Goal: Obtain resource: Download file/media

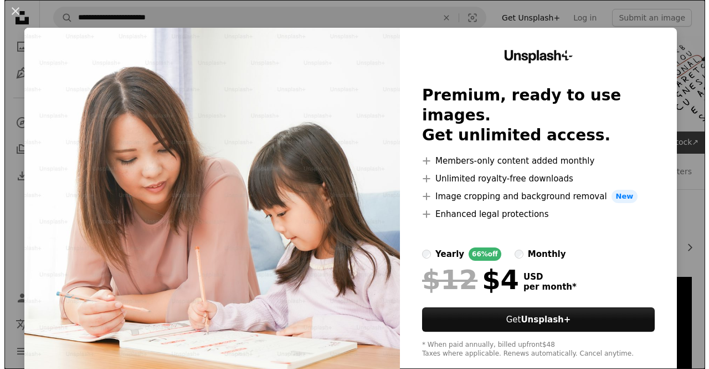
scroll to position [165, 0]
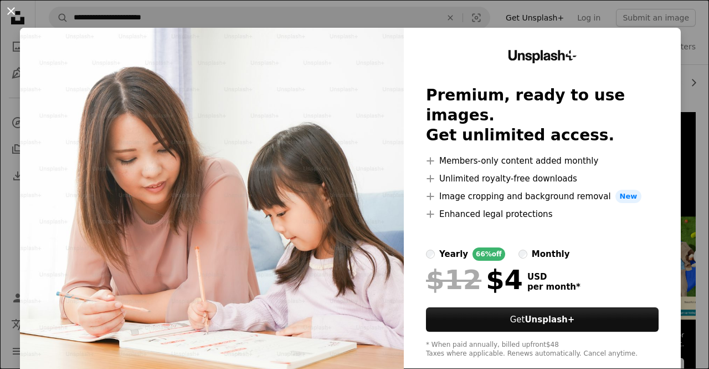
click at [10, 11] on button "An X shape" at bounding box center [10, 10] width 13 height 13
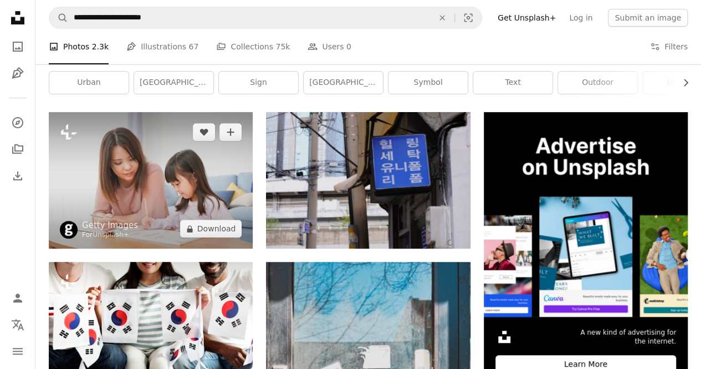
click at [130, 144] on img at bounding box center [151, 180] width 204 height 136
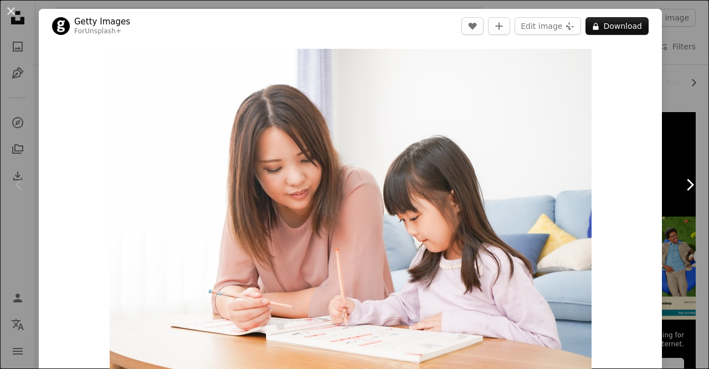
click at [687, 181] on icon at bounding box center [690, 184] width 7 height 12
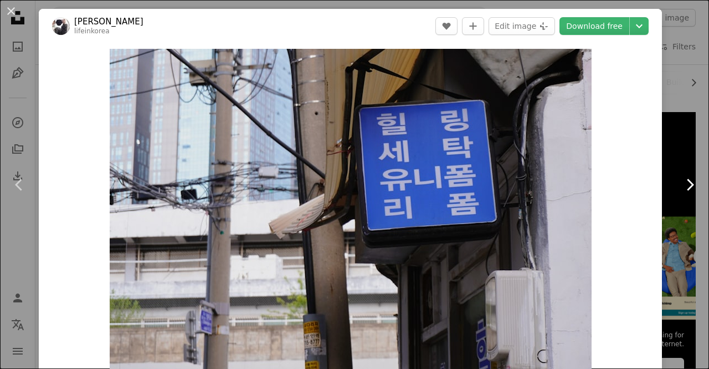
click at [687, 181] on icon at bounding box center [690, 184] width 7 height 12
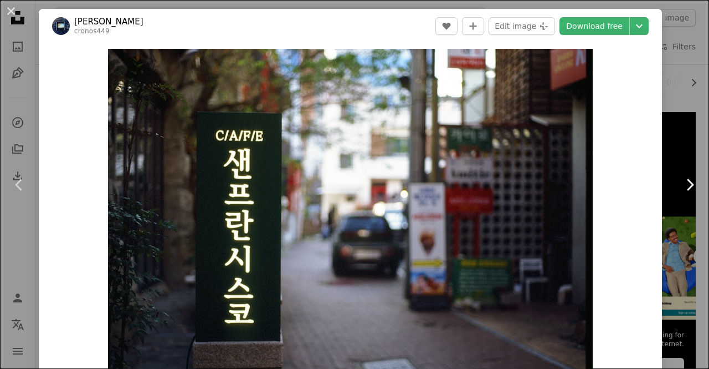
click at [687, 181] on icon at bounding box center [690, 184] width 7 height 12
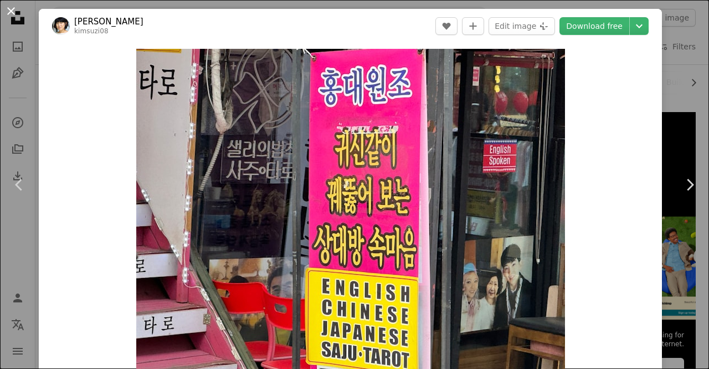
click at [11, 13] on button "An X shape" at bounding box center [10, 10] width 13 height 13
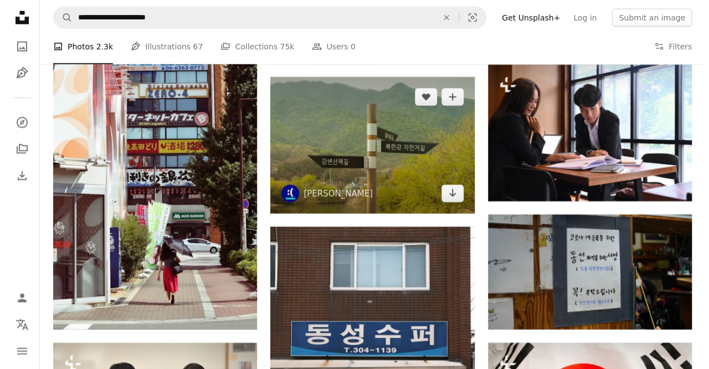
scroll to position [1290, 0]
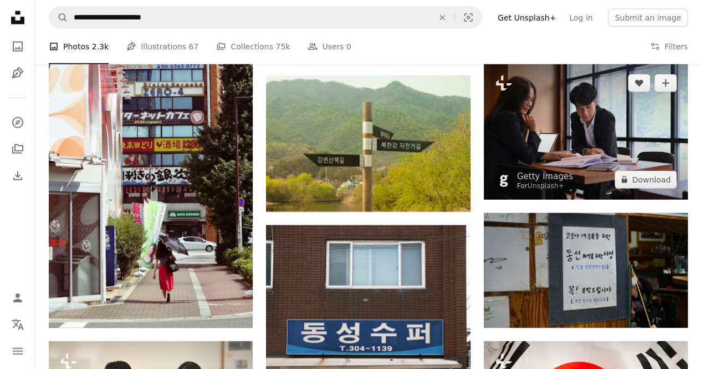
click at [563, 130] on img at bounding box center [586, 131] width 204 height 136
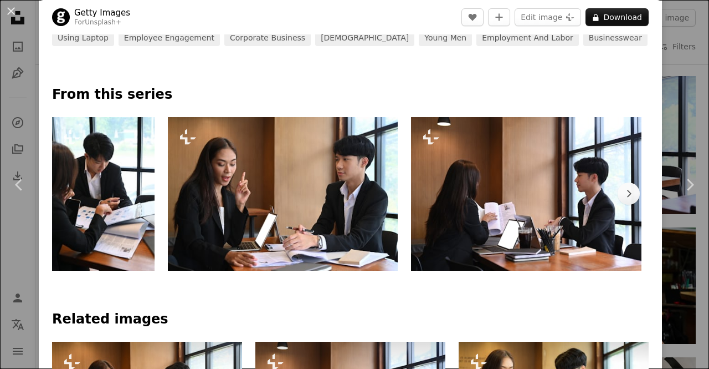
scroll to position [469, 0]
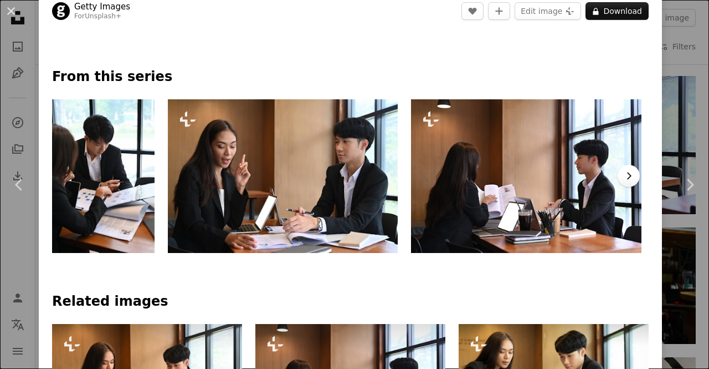
click at [625, 172] on icon "Chevron right" at bounding box center [629, 175] width 11 height 11
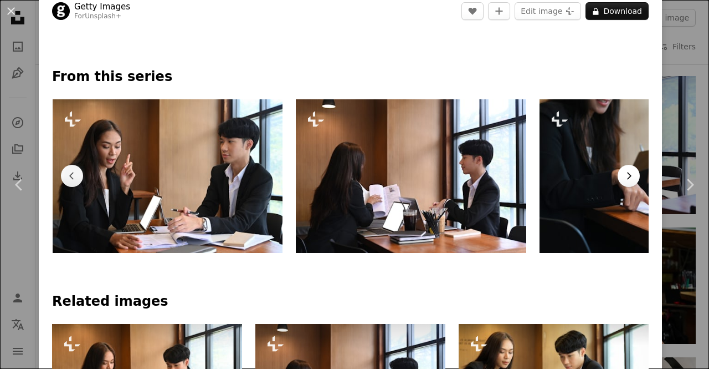
click at [625, 172] on icon "Chevron right" at bounding box center [629, 175] width 11 height 11
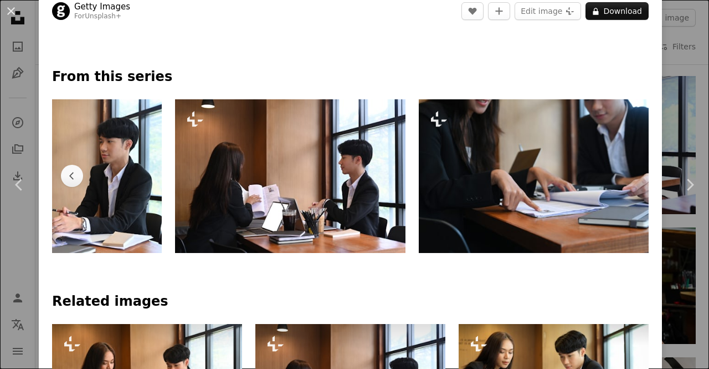
scroll to position [0, 245]
click at [625, 172] on img at bounding box center [534, 176] width 231 height 154
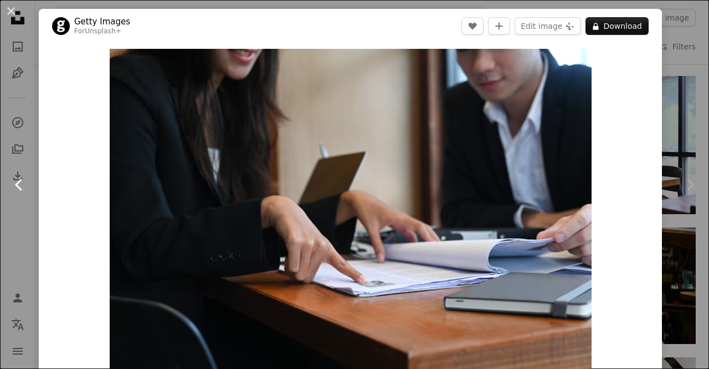
click at [20, 183] on icon "Chevron left" at bounding box center [20, 185] width 18 height 18
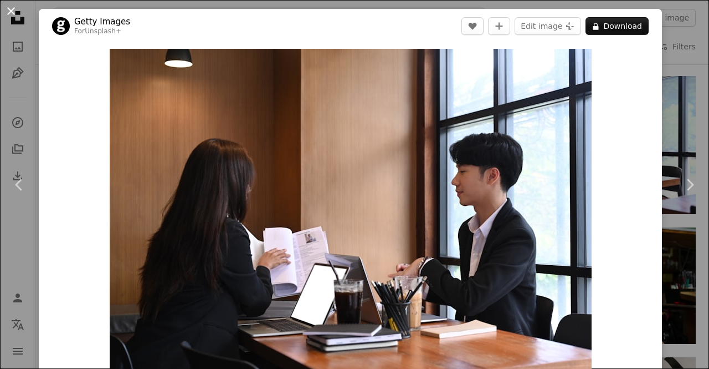
click at [12, 13] on button "An X shape" at bounding box center [10, 10] width 13 height 13
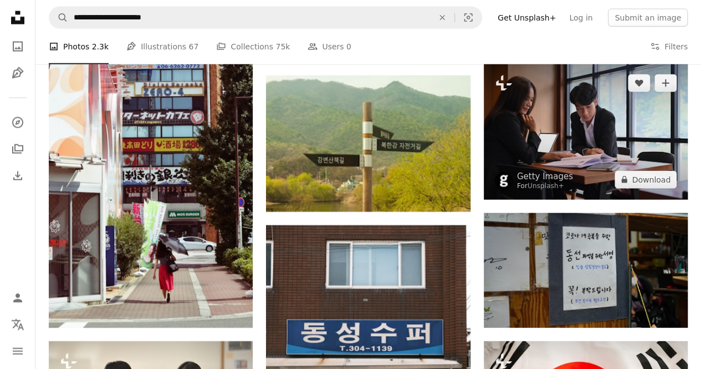
click at [586, 136] on img at bounding box center [586, 131] width 204 height 136
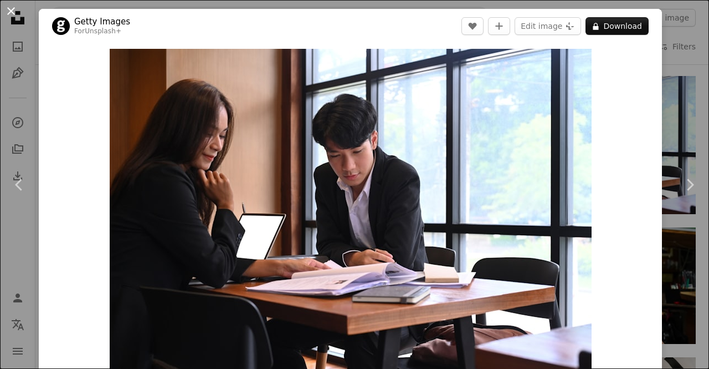
click at [12, 6] on button "An X shape" at bounding box center [10, 10] width 13 height 13
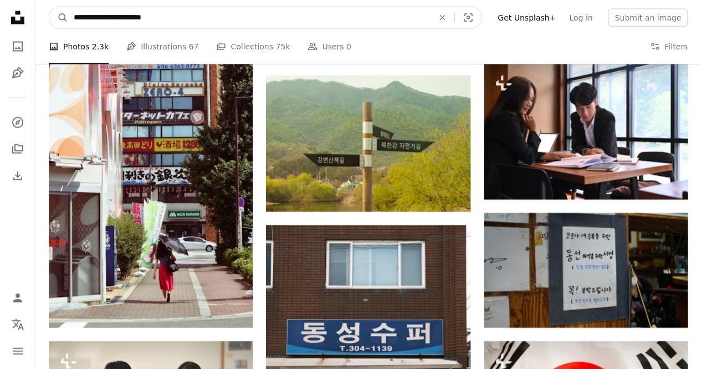
click at [169, 14] on input "**********" at bounding box center [249, 17] width 362 height 21
type input "**********"
click button "A magnifying glass" at bounding box center [58, 17] width 19 height 21
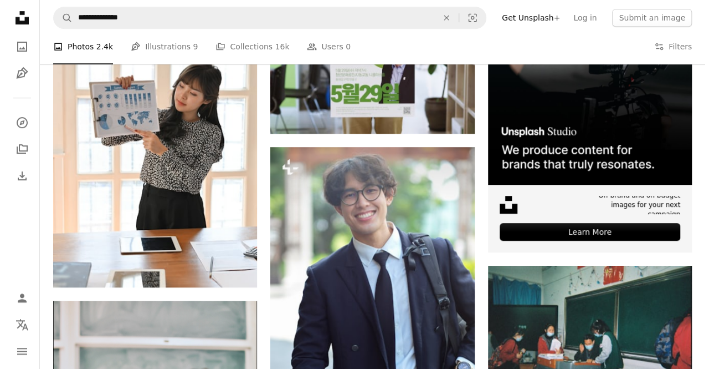
scroll to position [295, 0]
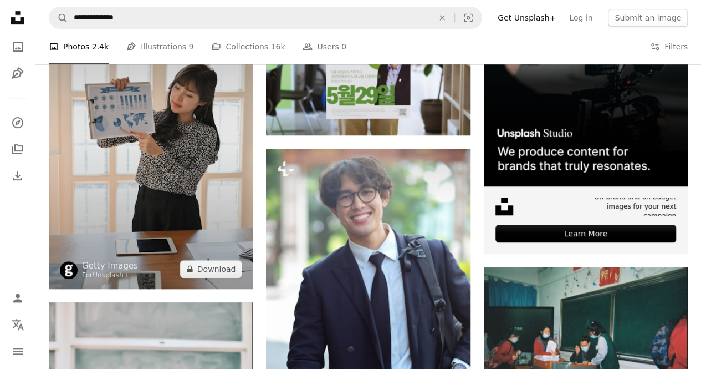
click at [162, 149] on img at bounding box center [151, 135] width 204 height 307
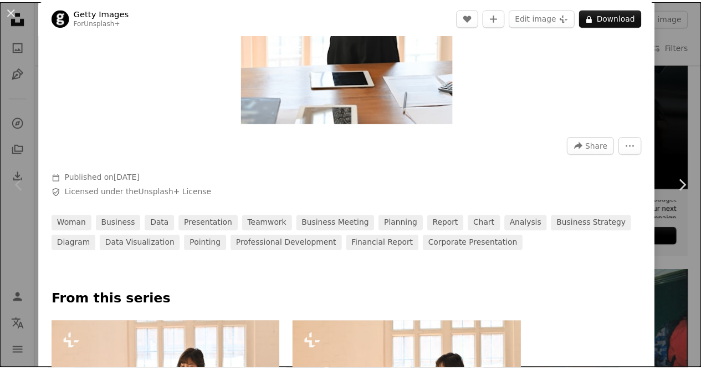
scroll to position [243, 0]
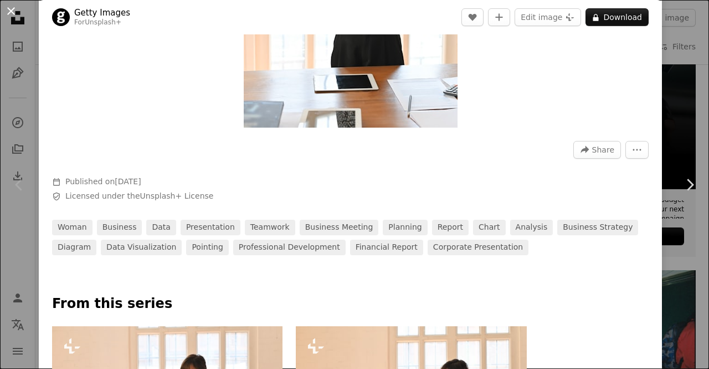
click at [13, 6] on button "An X shape" at bounding box center [10, 10] width 13 height 13
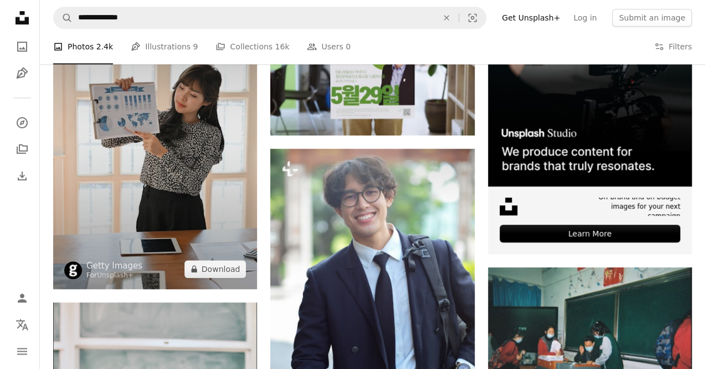
scroll to position [462, 0]
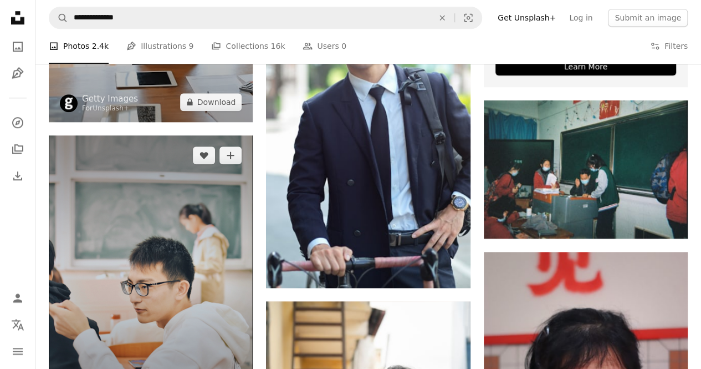
click at [151, 195] on img at bounding box center [151, 271] width 204 height 273
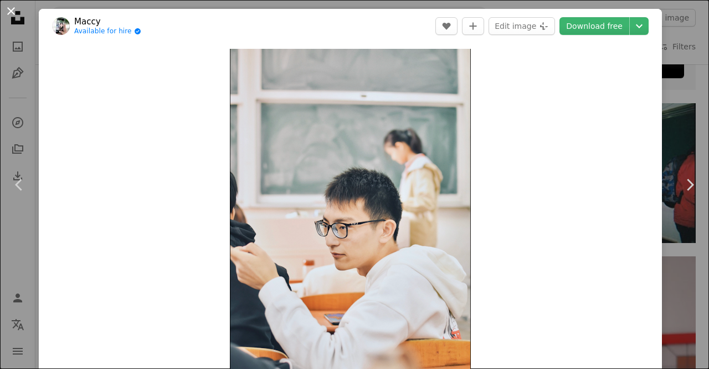
click at [13, 7] on button "An X shape" at bounding box center [10, 10] width 13 height 13
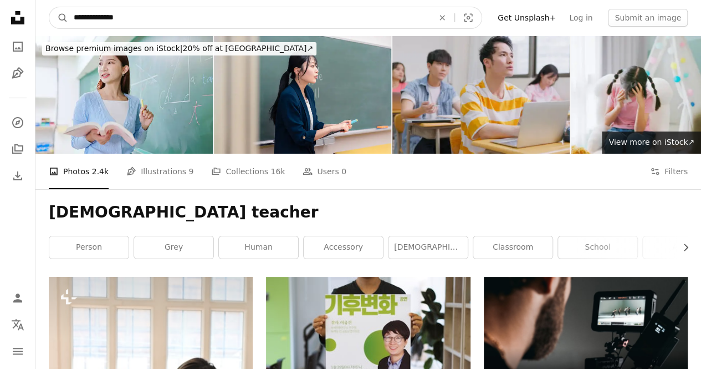
click at [143, 18] on input "**********" at bounding box center [249, 17] width 362 height 21
type input "**********"
click button "A magnifying glass" at bounding box center [58, 17] width 19 height 21
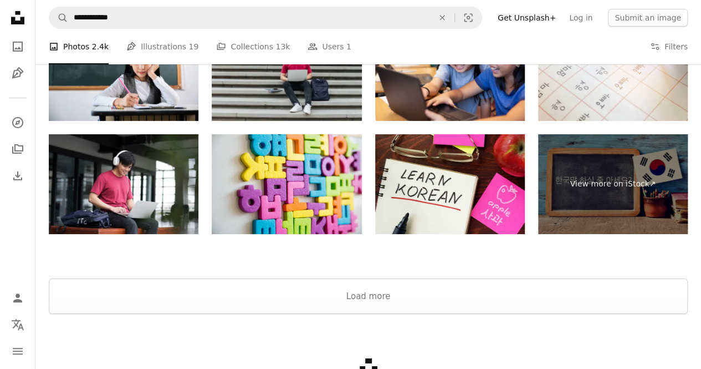
scroll to position [1946, 0]
